Goal: Task Accomplishment & Management: Complete application form

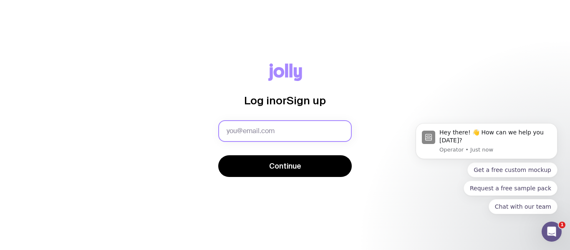
click at [290, 137] on input "text" at bounding box center [284, 131] width 133 height 22
type input "[EMAIL_ADDRESS][DOMAIN_NAME]"
click at [218, 155] on button "Continue" at bounding box center [284, 166] width 133 height 22
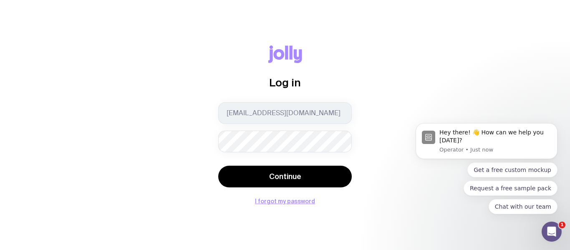
click at [218, 166] on button "Continue" at bounding box center [284, 177] width 133 height 22
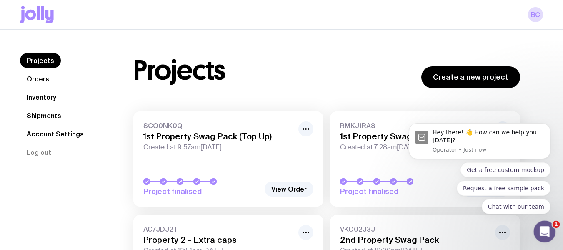
click at [545, 225] on div "Open Intercom Messenger" at bounding box center [544, 230] width 28 height 28
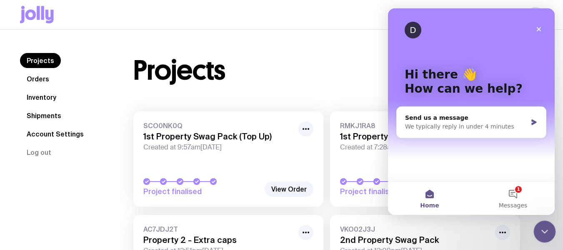
click at [540, 225] on icon "Close Intercom Messenger" at bounding box center [544, 230] width 10 height 10
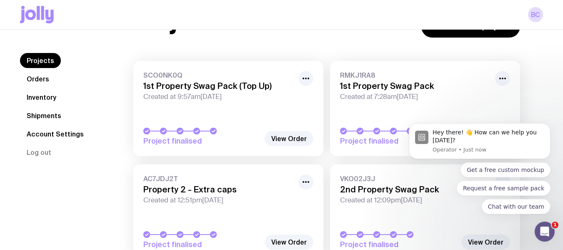
scroll to position [92, 0]
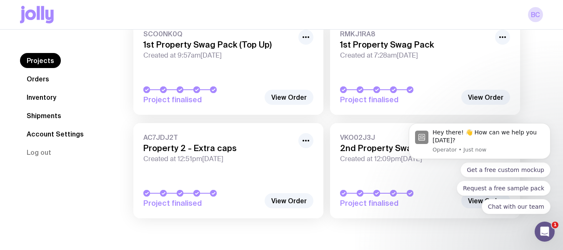
click at [46, 101] on link "Inventory" at bounding box center [41, 97] width 43 height 15
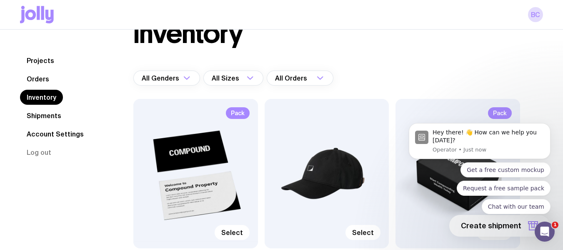
scroll to position [111, 0]
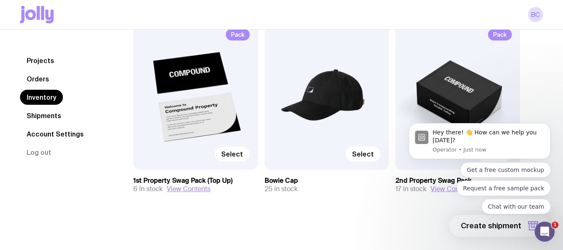
click at [155, 204] on div "Pack Select 1st Property Swag Pack (Top Up) 6 in stock View Contents Select Bow…" at bounding box center [326, 123] width 387 height 206
click at [232, 152] on span "Select" at bounding box center [232, 154] width 22 height 8
click at [0, 0] on input "Select" at bounding box center [0, 0] width 0 height 0
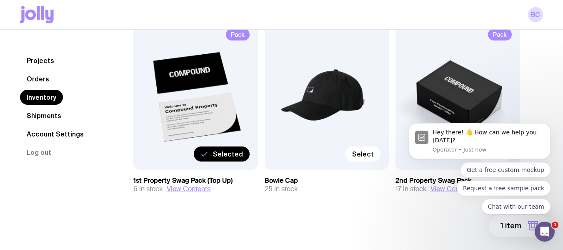
click at [507, 228] on body "Hey there! 👋 How can we help you [DATE]? Operator • Just now Get a free custom …" at bounding box center [480, 179] width 160 height 126
click at [529, 227] on body "Hey there! 👋 How can we help you [DATE]? Operator • Just now Get a free custom …" at bounding box center [480, 179] width 160 height 126
click at [548, 231] on icon "Open Intercom Messenger" at bounding box center [544, 231] width 14 height 14
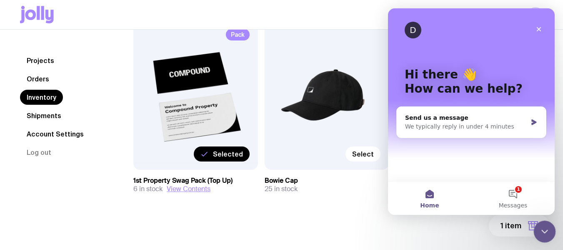
click at [544, 232] on icon "Close Intercom Messenger" at bounding box center [544, 230] width 10 height 10
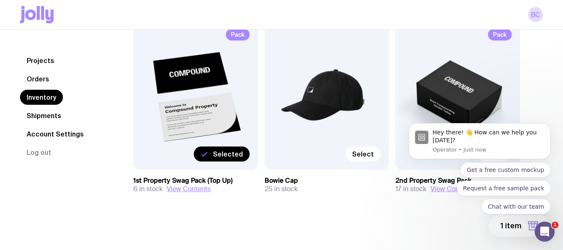
click at [520, 228] on body "Hey there! 👋 How can we help you [DATE]? Operator • Just now Get a free custom …" at bounding box center [480, 180] width 160 height 123
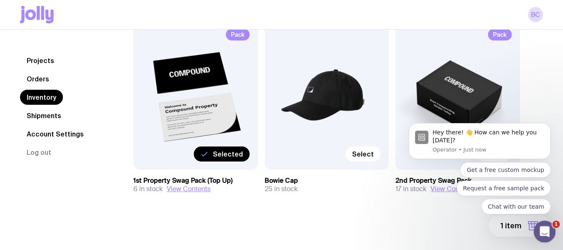
click at [551, 235] on div "Open Intercom Messenger" at bounding box center [544, 230] width 28 height 28
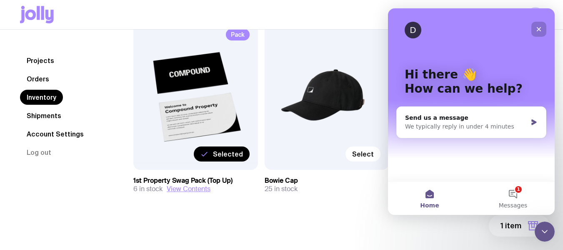
click at [542, 28] on icon "Close" at bounding box center [539, 29] width 7 height 7
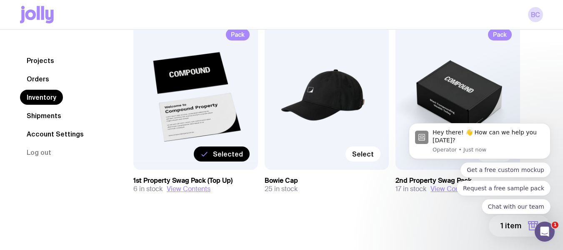
click at [397, 231] on div "Projects Orders Inventory Shipments Account Settings Log out Projects Orders In…" at bounding box center [281, 84] width 563 height 331
click at [544, 235] on icon "Open Intercom Messenger" at bounding box center [544, 231] width 14 height 14
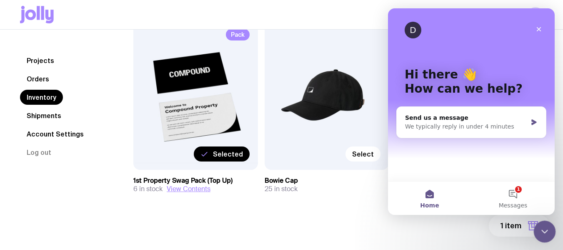
click at [544, 235] on div "Close Intercom Messenger" at bounding box center [544, 230] width 20 height 20
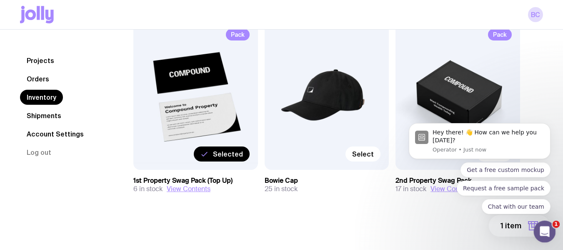
click at [551, 229] on div "Open Intercom Messenger" at bounding box center [544, 230] width 28 height 28
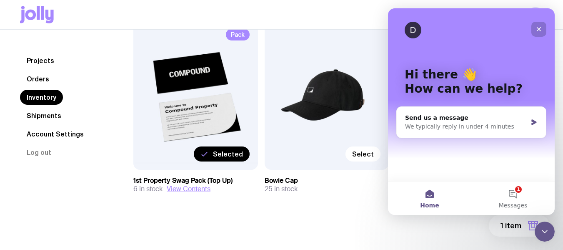
click at [535, 28] on div "Close" at bounding box center [539, 29] width 15 height 15
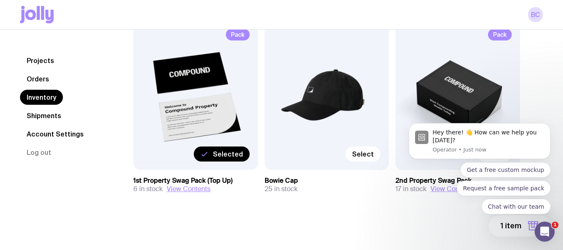
click at [254, 237] on div "Projects Orders Inventory Shipments Account Settings Log out Projects Orders In…" at bounding box center [281, 84] width 563 height 331
click at [496, 229] on body "Hey there! 👋 How can we help you [DATE]? Operator • Just now Get a free custom …" at bounding box center [480, 179] width 160 height 126
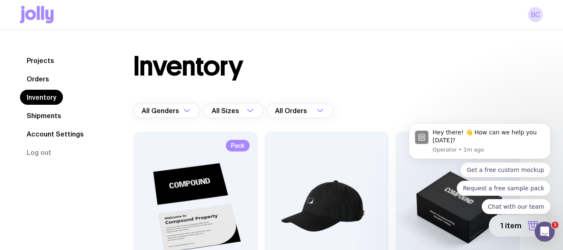
click at [40, 120] on link "Shipments" at bounding box center [44, 115] width 48 height 15
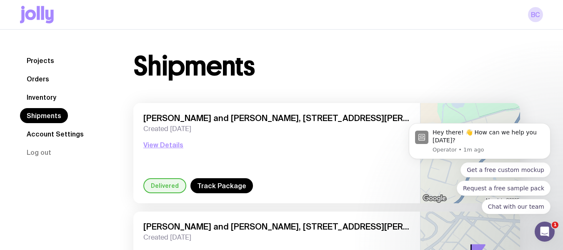
click at [50, 100] on link "Inventory" at bounding box center [41, 97] width 43 height 15
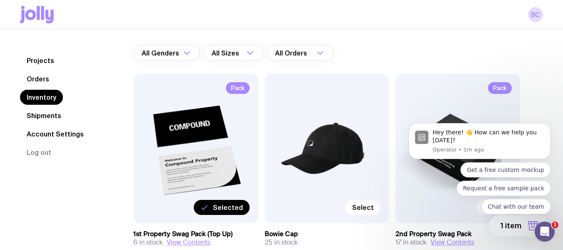
scroll to position [111, 0]
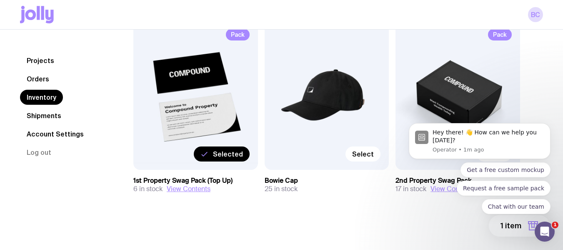
click at [452, 224] on body "Hey there! 👋 How can we help you today? Operator • 1m ago Get a free custom moc…" at bounding box center [480, 179] width 160 height 126
click at [543, 234] on icon "Open Intercom Messenger" at bounding box center [544, 231] width 14 height 14
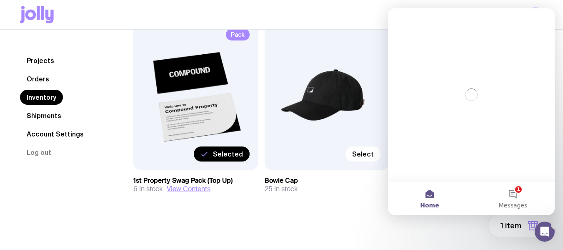
scroll to position [0, 0]
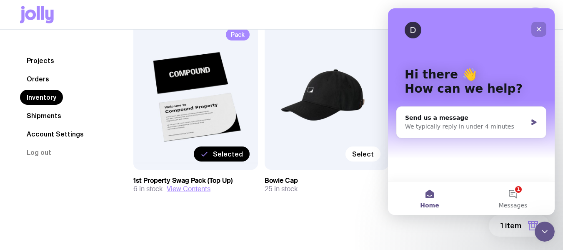
click at [541, 26] on icon "Close" at bounding box center [539, 29] width 7 height 7
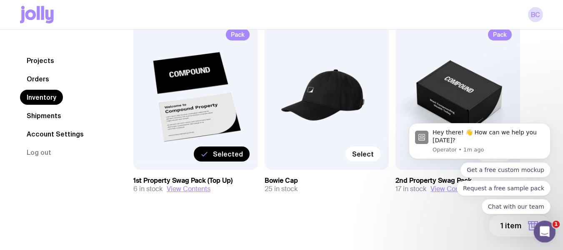
click at [547, 229] on icon "Open Intercom Messenger" at bounding box center [544, 231] width 14 height 14
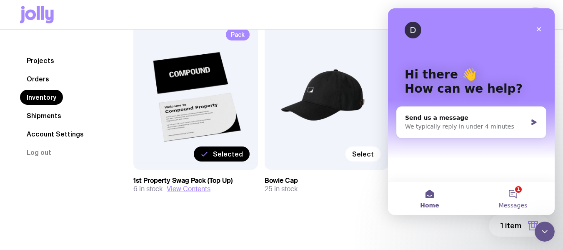
click at [508, 190] on button "1 Messages" at bounding box center [513, 197] width 83 height 33
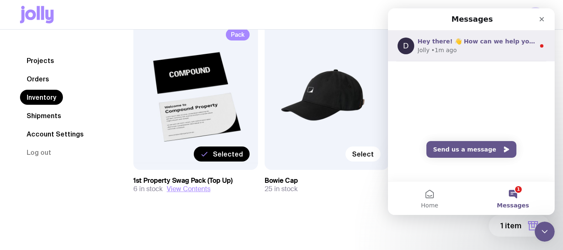
click at [528, 48] on div "Jolly • 1m ago" at bounding box center [477, 50] width 118 height 9
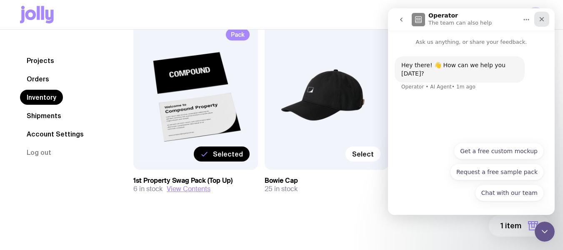
drag, startPoint x: 540, startPoint y: 20, endPoint x: 927, endPoint y: 31, distance: 386.7
click at [540, 20] on icon "Close" at bounding box center [542, 19] width 7 height 7
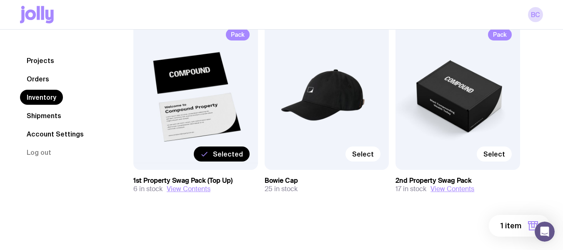
click at [505, 219] on button "1 item" at bounding box center [519, 226] width 61 height 22
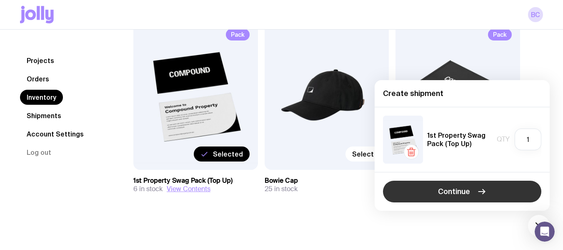
drag, startPoint x: 490, startPoint y: 194, endPoint x: 491, endPoint y: 188, distance: 6.3
click at [490, 193] on button "Continue" at bounding box center [462, 192] width 158 height 22
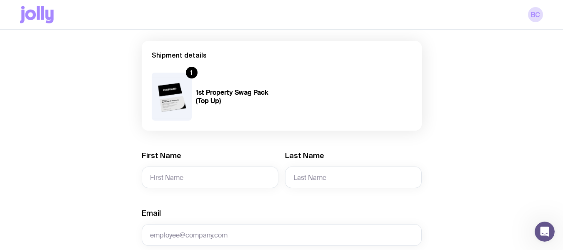
scroll to position [167, 0]
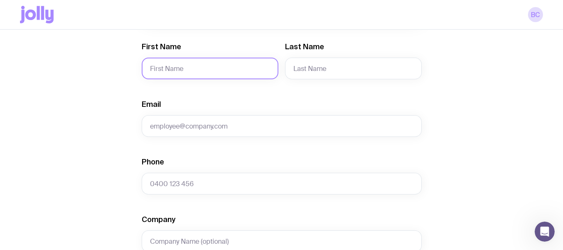
click at [194, 70] on input "First Name" at bounding box center [210, 69] width 137 height 22
type input "Liam and"
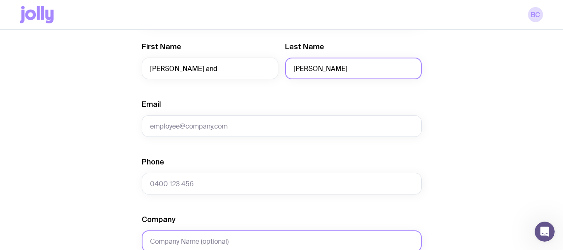
type input "Alana"
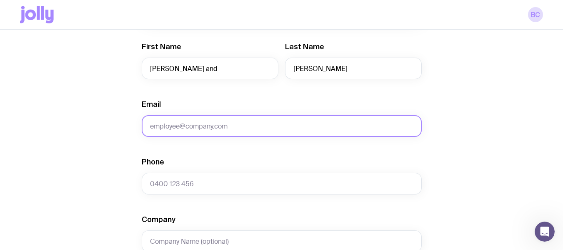
click at [184, 121] on input "Email" at bounding box center [282, 126] width 280 height 22
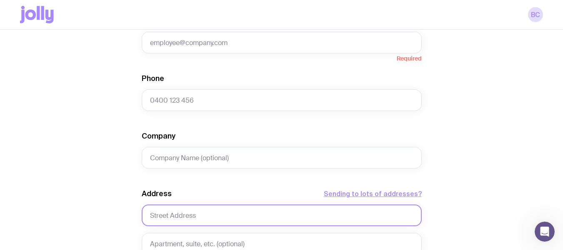
click at [183, 209] on input "text" at bounding box center [282, 215] width 280 height 22
paste input "2/75 Boronia Road"
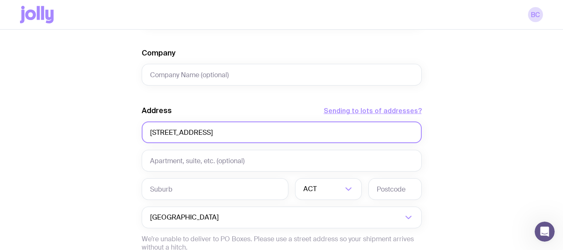
scroll to position [334, 0]
type input "2/75 Boronia Road"
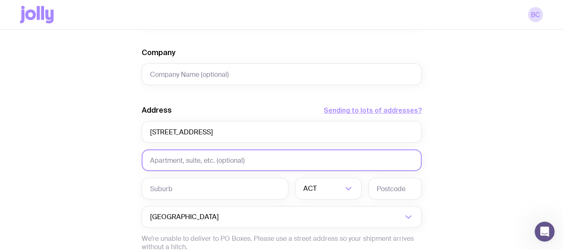
click at [185, 155] on input "text" at bounding box center [282, 160] width 280 height 22
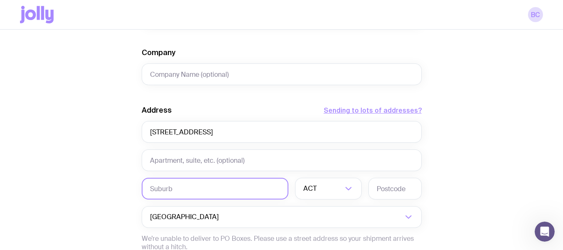
click at [175, 183] on input "text" at bounding box center [215, 189] width 147 height 22
paste input "Bellevue Hill"
type input "Bellevue Hill"
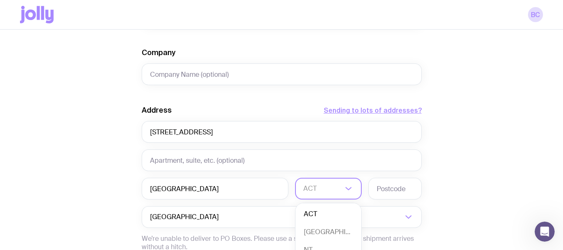
click at [324, 190] on input "Search for option" at bounding box center [323, 189] width 39 height 22
click at [318, 227] on li "NSW" at bounding box center [329, 232] width 66 height 18
click at [379, 183] on input "text" at bounding box center [395, 189] width 53 height 22
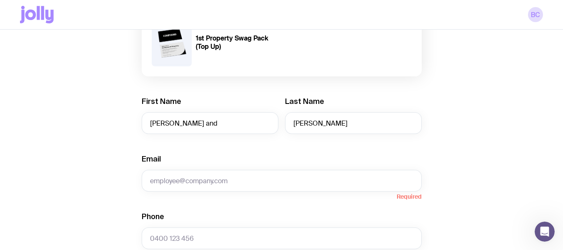
scroll to position [167, 0]
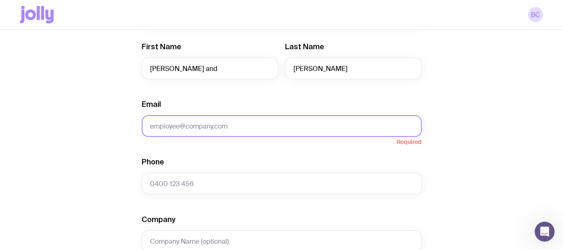
type input "2023"
click at [274, 129] on input "Email" at bounding box center [282, 126] width 280 height 22
paste input "alanabsmith@google.com"
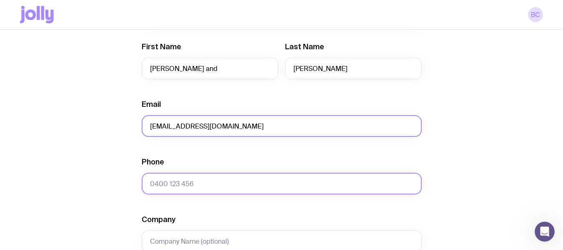
type input "alanabsmith@google.com"
click at [186, 183] on input "Phone" at bounding box center [282, 184] width 280 height 22
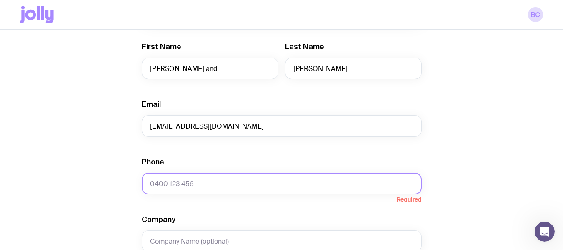
paste input "0423 147 357"
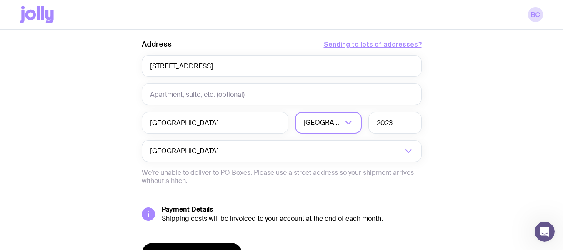
scroll to position [447, 0]
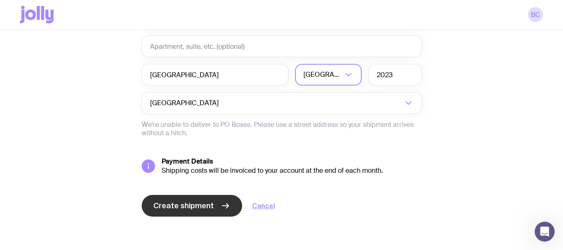
type input "0423 147 357"
click at [237, 204] on button "Create shipment" at bounding box center [192, 206] width 101 height 22
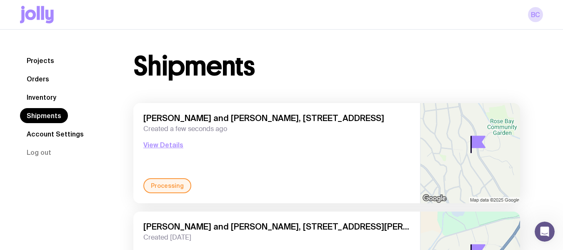
click at [36, 76] on link "Orders" at bounding box center [38, 78] width 36 height 15
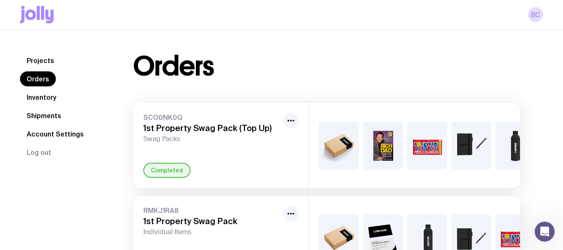
click at [48, 95] on link "Inventory" at bounding box center [41, 97] width 43 height 15
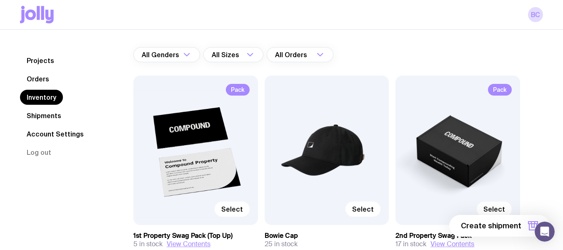
scroll to position [111, 0]
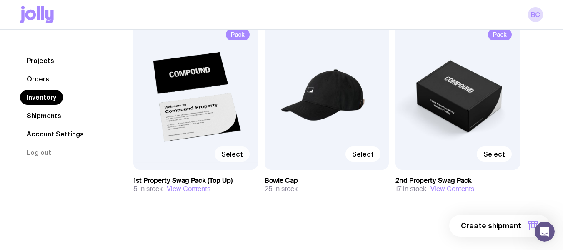
click at [240, 153] on span "Select" at bounding box center [232, 154] width 22 height 8
click at [0, 0] on input "Select" at bounding box center [0, 0] width 0 height 0
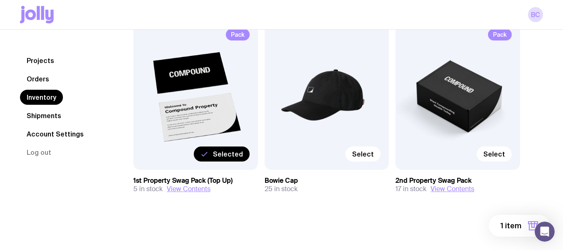
click at [498, 228] on button "1 item" at bounding box center [519, 226] width 61 height 22
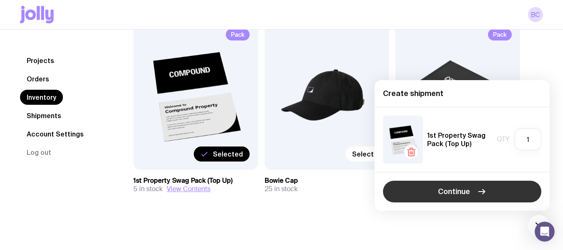
click at [431, 183] on button "Continue" at bounding box center [462, 192] width 158 height 22
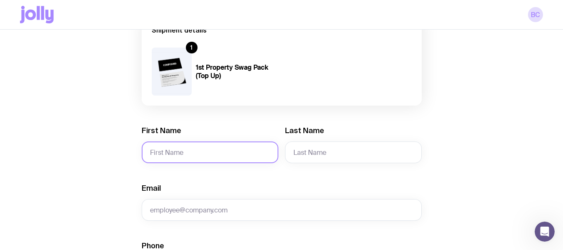
scroll to position [83, 0]
click at [193, 143] on input "First Name" at bounding box center [210, 152] width 137 height 22
type input "Suleman and"
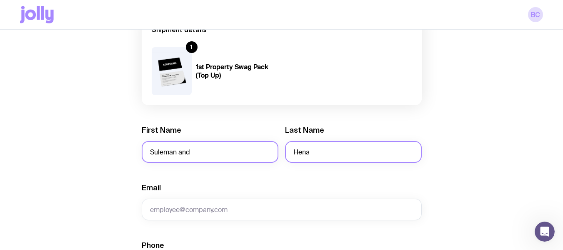
type input "Hena"
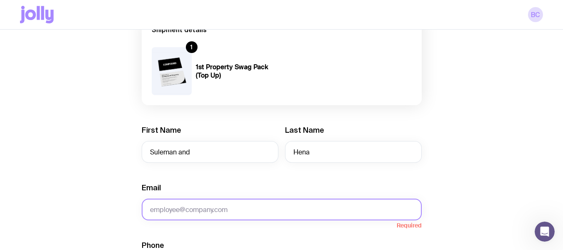
paste input "suleman.gazi.au@gmail.com"
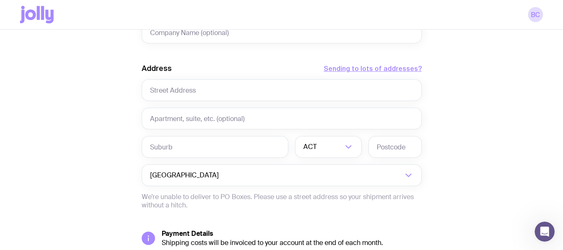
scroll to position [292, 0]
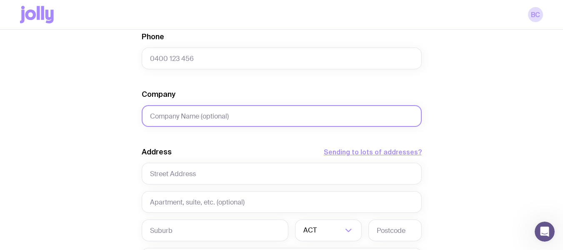
type input "suleman.gazi.au@gmail.com"
click at [261, 116] on input "Company" at bounding box center [282, 116] width 280 height 22
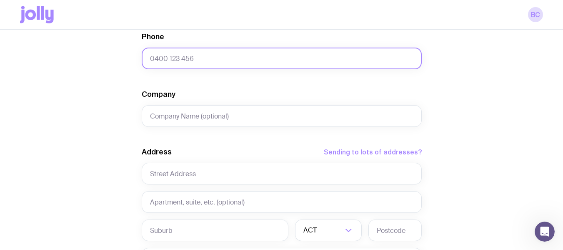
click at [281, 53] on input "Phone" at bounding box center [282, 59] width 280 height 22
paste input "0426786084"
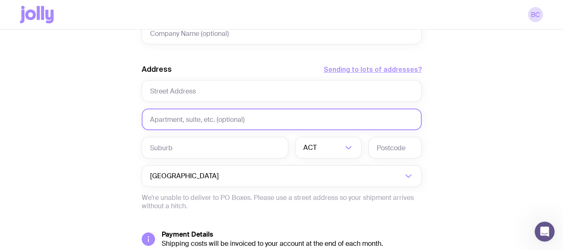
scroll to position [375, 0]
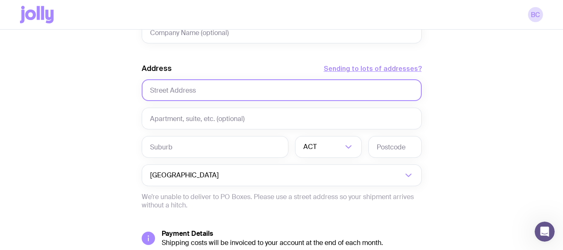
type input "0426786084"
click at [189, 90] on input "text" at bounding box center [282, 90] width 280 height 22
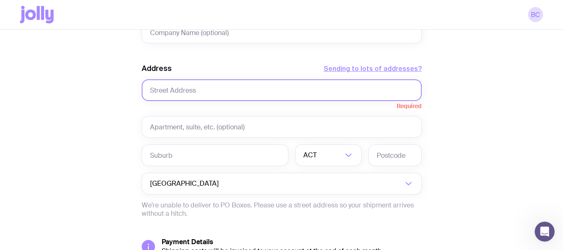
paste input "10 Dallwood Avenue Epping 2121"
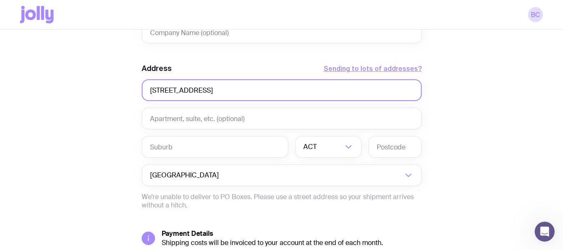
drag, startPoint x: 214, startPoint y: 88, endPoint x: 236, endPoint y: 90, distance: 21.4
click at [236, 90] on input "10 Dallwood Avenue Epping 2121" at bounding box center [282, 90] width 280 height 22
type input "10 Dallwood Avenue Epping 2121"
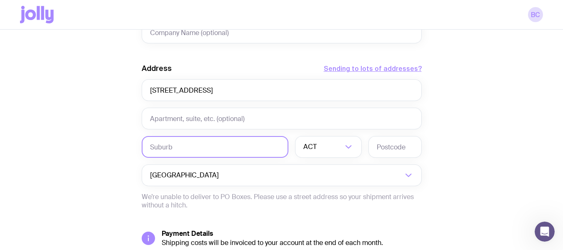
click at [206, 147] on input "text" at bounding box center [215, 147] width 147 height 22
paste input "Epping"
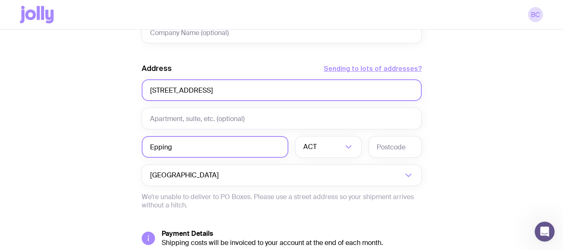
type input "Epping"
drag, startPoint x: 252, startPoint y: 84, endPoint x: 214, endPoint y: 75, distance: 39.3
click at [214, 75] on div "Address Sending to lots of addresses? 10 Dallwood Avenue Epping 2121" at bounding box center [282, 82] width 280 height 38
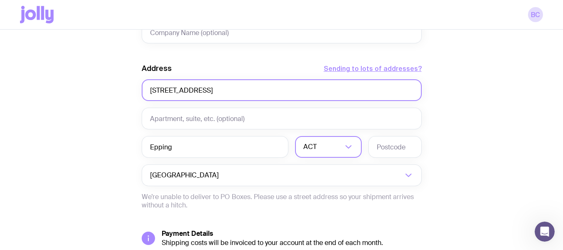
type input "10 Dallwood Avenue"
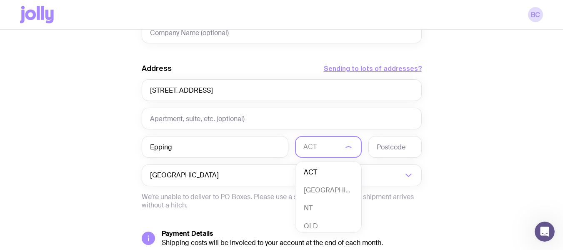
click at [322, 145] on input "Search for option" at bounding box center [323, 147] width 39 height 22
click at [317, 182] on li "NSW" at bounding box center [329, 190] width 66 height 18
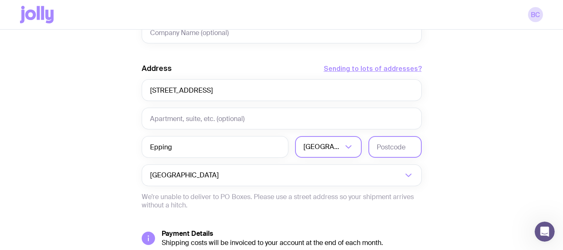
click at [399, 148] on input "text" at bounding box center [395, 147] width 53 height 22
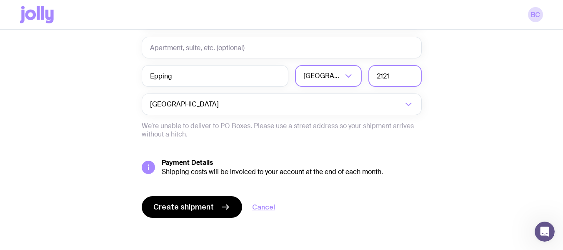
scroll to position [447, 0]
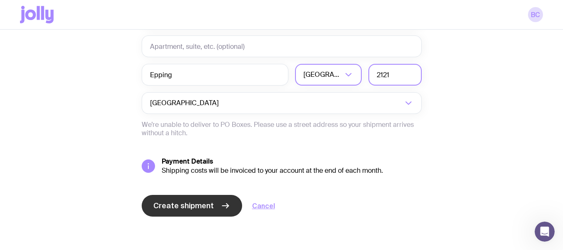
type input "2121"
click at [213, 200] on button "Create shipment" at bounding box center [192, 206] width 101 height 22
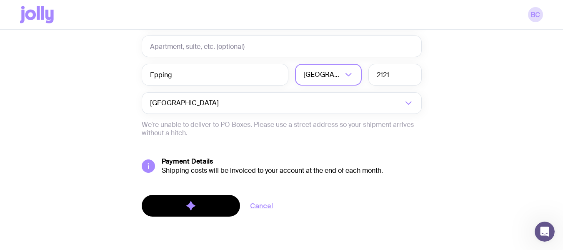
scroll to position [400, 0]
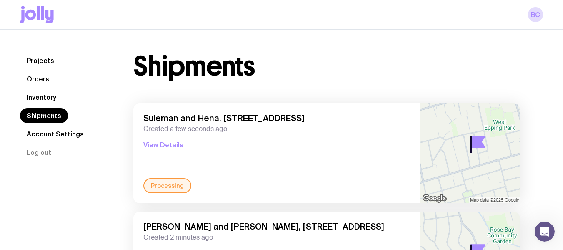
click at [50, 94] on link "Inventory" at bounding box center [41, 97] width 43 height 15
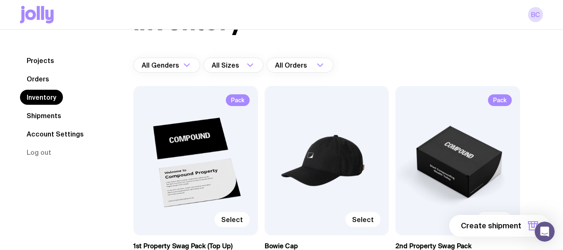
scroll to position [83, 0]
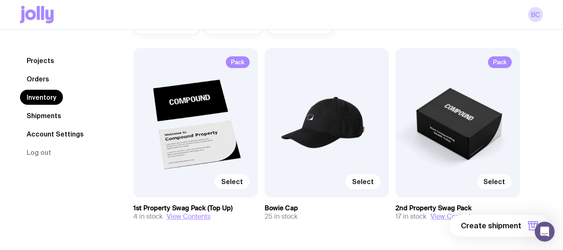
click at [498, 183] on span "Select" at bounding box center [495, 181] width 22 height 8
click at [0, 0] on input "Select" at bounding box center [0, 0] width 0 height 0
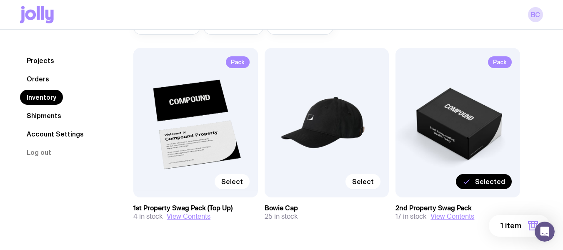
click at [505, 221] on span "1 item" at bounding box center [511, 226] width 21 height 10
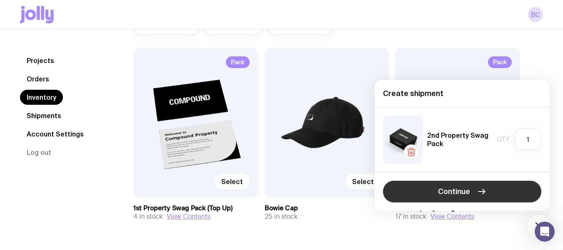
drag, startPoint x: 417, startPoint y: 190, endPoint x: 397, endPoint y: 194, distance: 20.8
click at [417, 190] on button "Continue" at bounding box center [462, 192] width 158 height 22
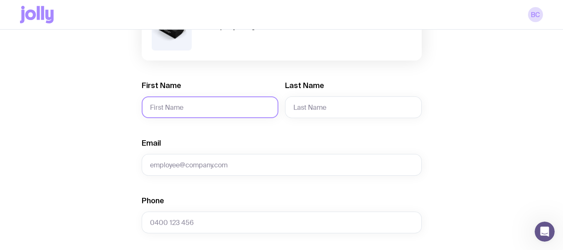
scroll to position [83, 0]
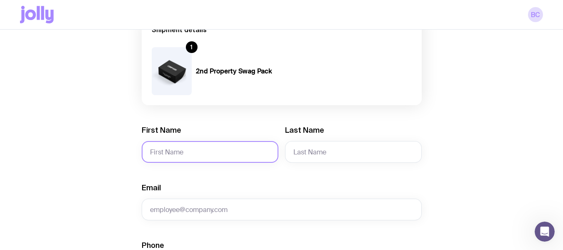
click at [205, 151] on input "First Name" at bounding box center [210, 152] width 137 height 22
type input "Edward and Loren"
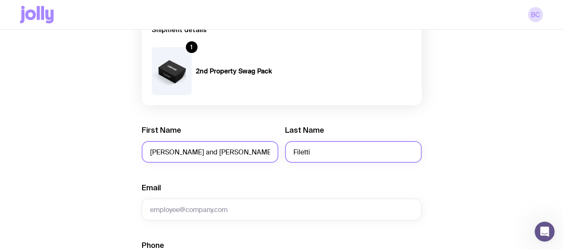
type input "Filetti"
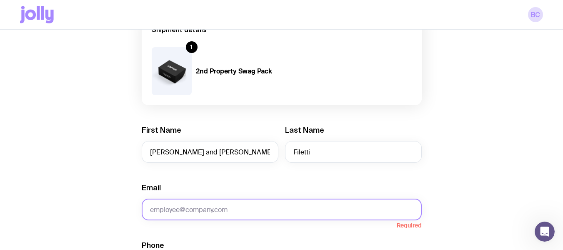
paste input "edwardfiletti@gmail.com"
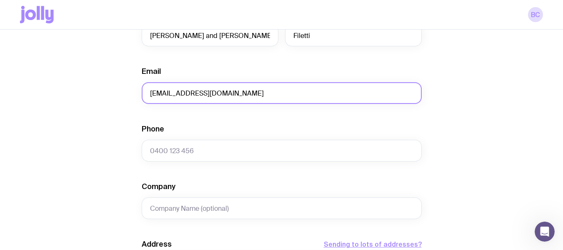
scroll to position [250, 0]
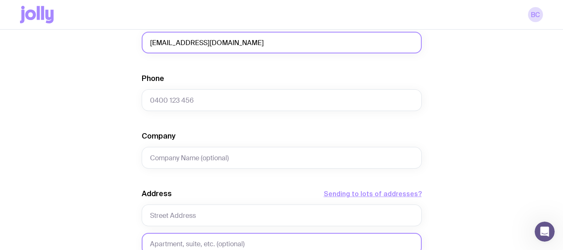
type input "edwardfiletti@gmail.com"
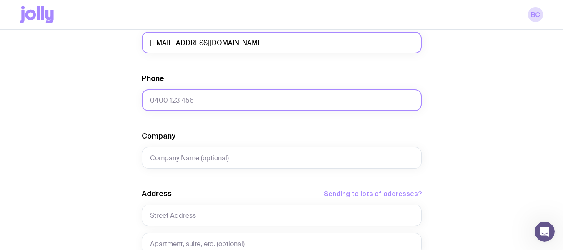
scroll to position [167, 0]
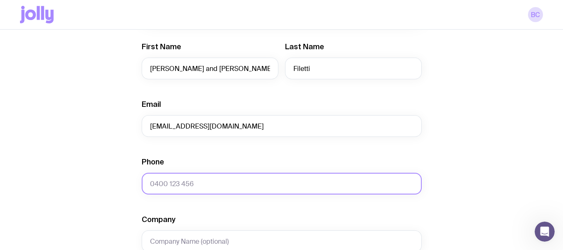
click at [256, 183] on input "Phone" at bounding box center [282, 184] width 280 height 22
paste input "0411560482"
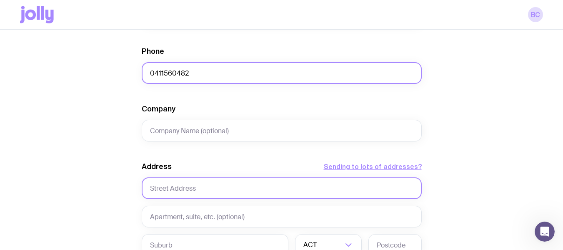
scroll to position [292, 0]
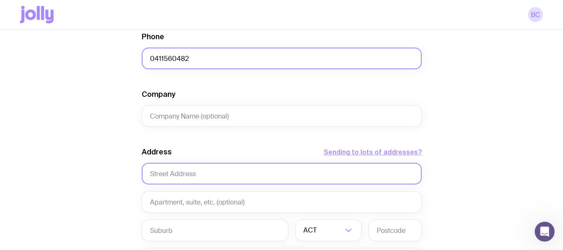
type input "0411560482"
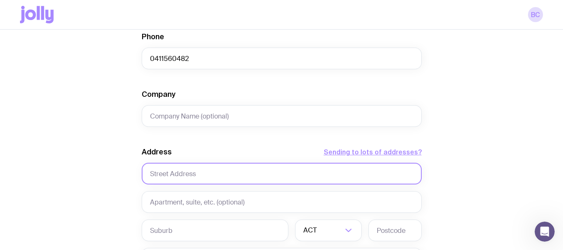
click at [278, 169] on input "text" at bounding box center [282, 174] width 280 height 22
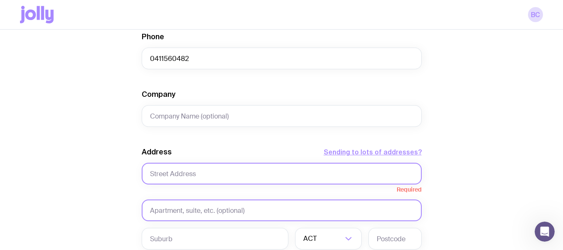
paste input "11/37 The Boulevarde"
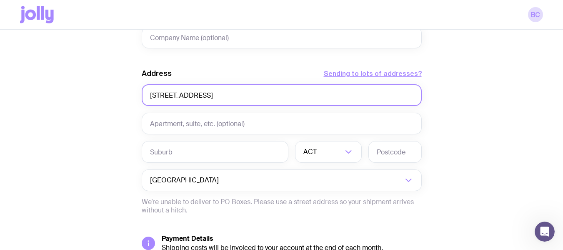
scroll to position [375, 0]
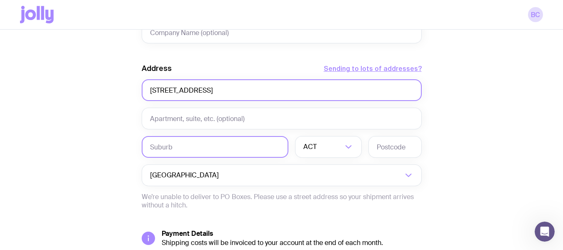
type input "11/37 The Boulevarde"
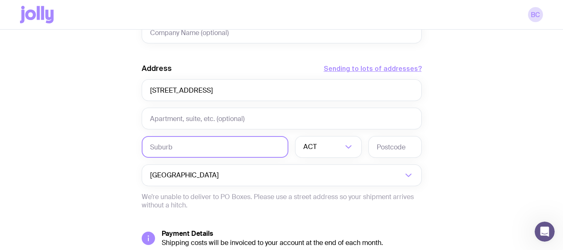
click at [167, 151] on input "text" at bounding box center [215, 147] width 147 height 22
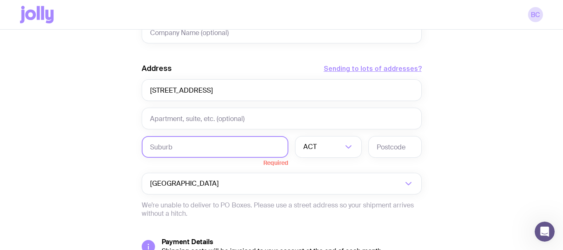
paste input "Cammeray"
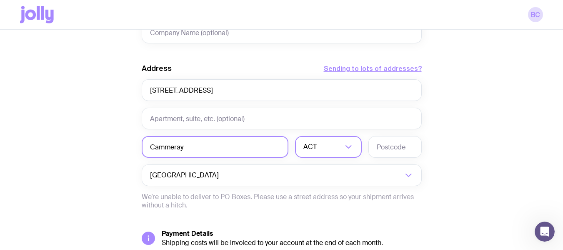
type input "Cammeray"
click at [319, 148] on input "Search for option" at bounding box center [331, 147] width 24 height 22
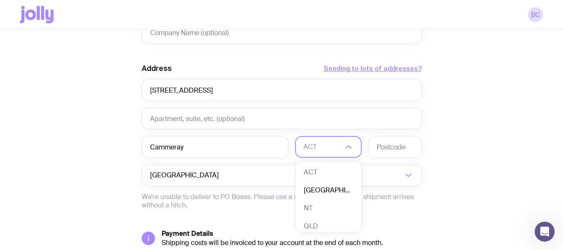
click at [329, 190] on li "NSW" at bounding box center [329, 190] width 66 height 18
click at [390, 148] on input "text" at bounding box center [395, 147] width 53 height 22
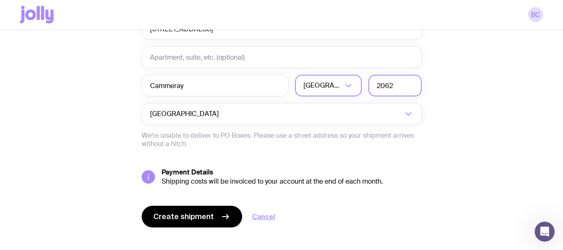
scroll to position [447, 0]
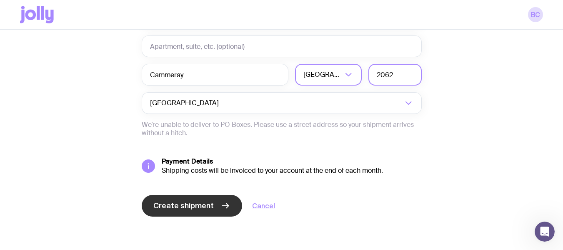
type input "2062"
click at [231, 210] on button "Create shipment" at bounding box center [192, 206] width 101 height 22
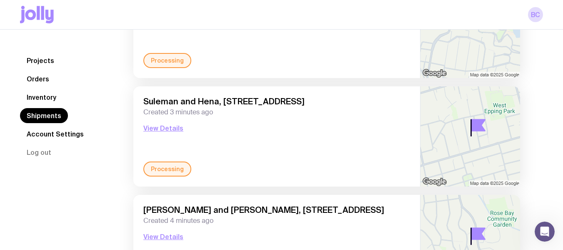
scroll to position [250, 0]
